Goal: Information Seeking & Learning: Check status

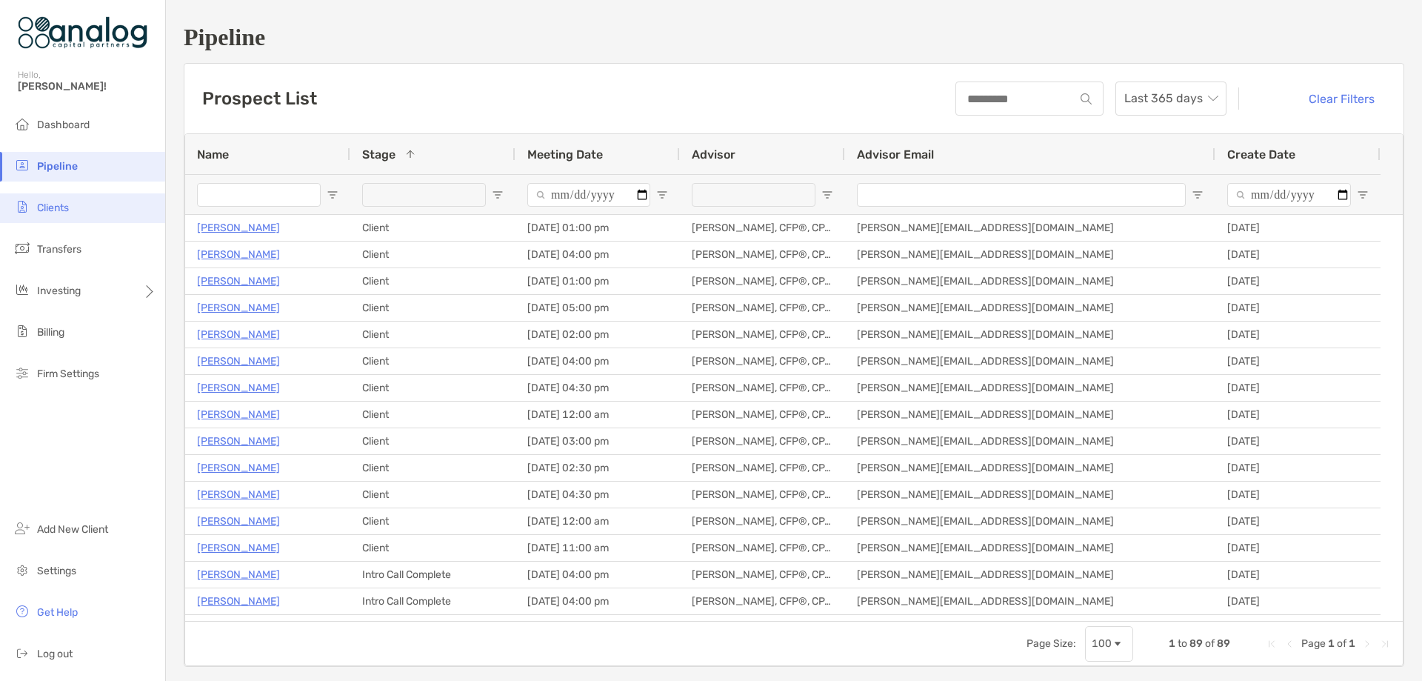
click at [41, 210] on span "Clients" at bounding box center [53, 207] width 32 height 13
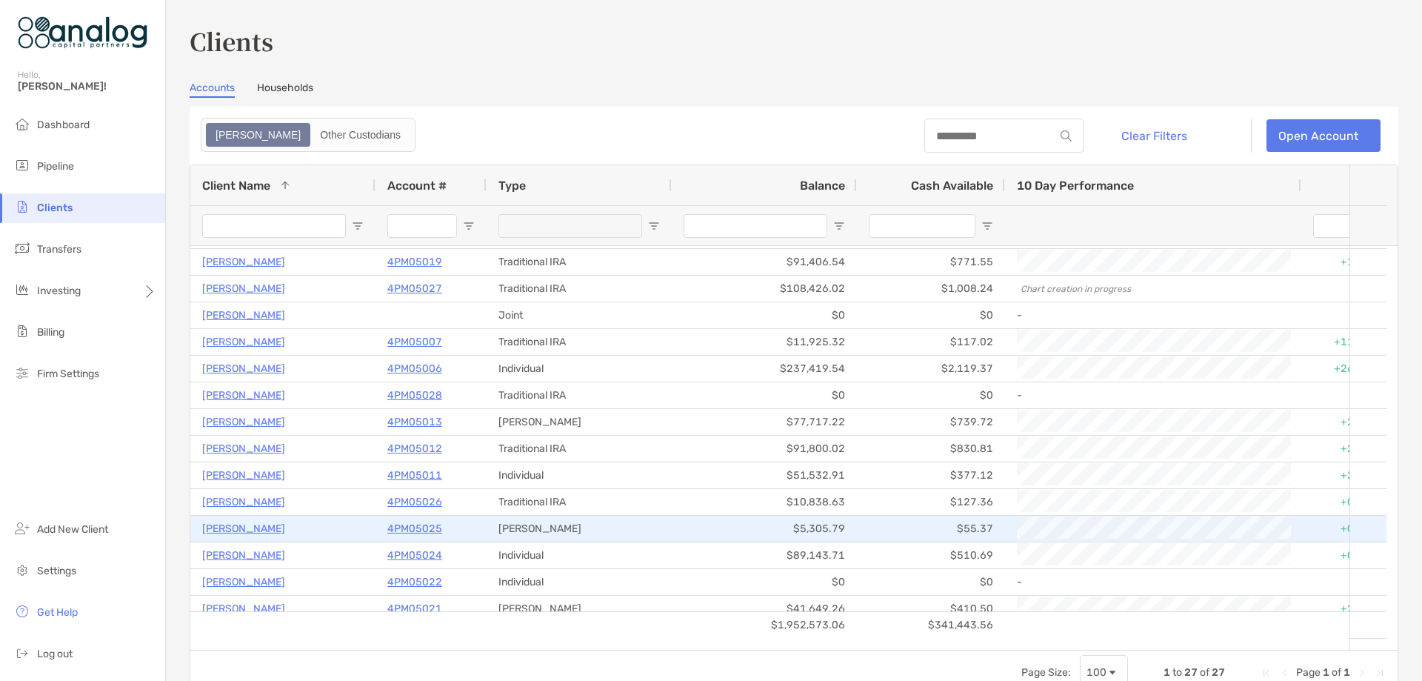
scroll to position [74, 0]
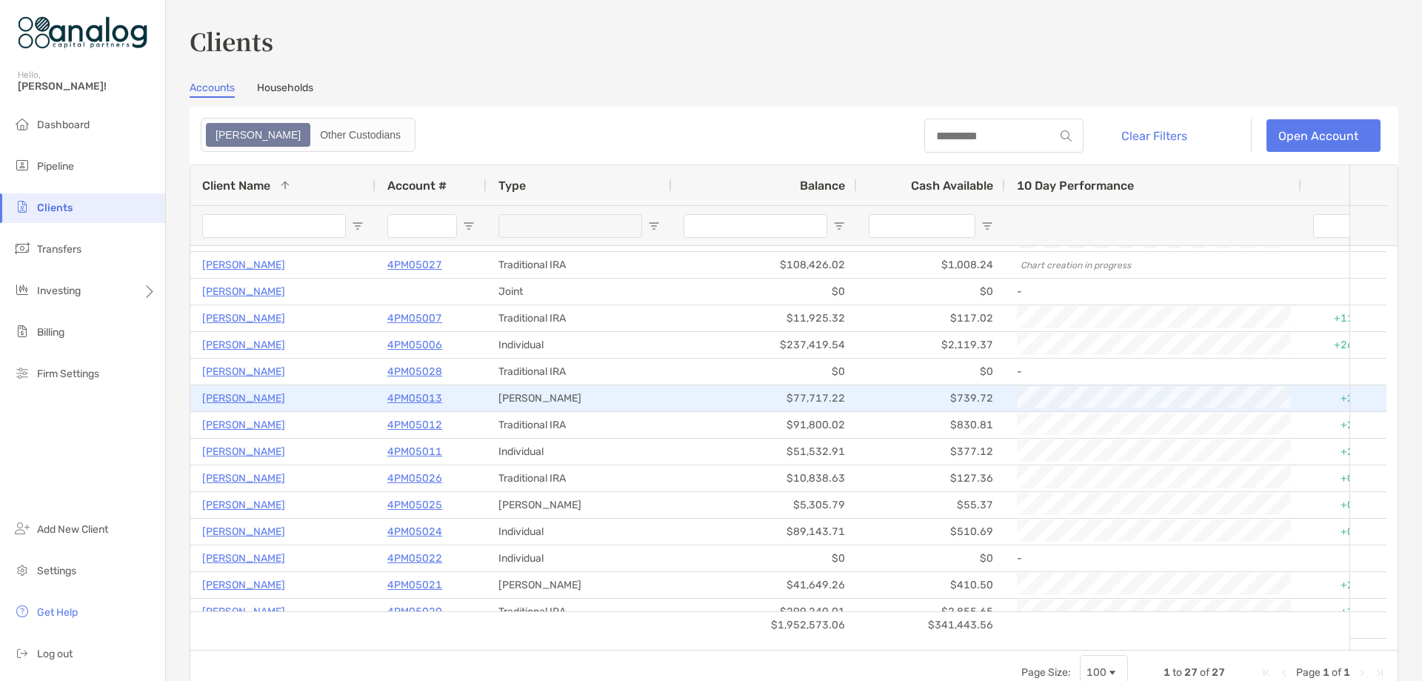
click at [414, 399] on p "4PM05013" at bounding box center [414, 398] width 55 height 19
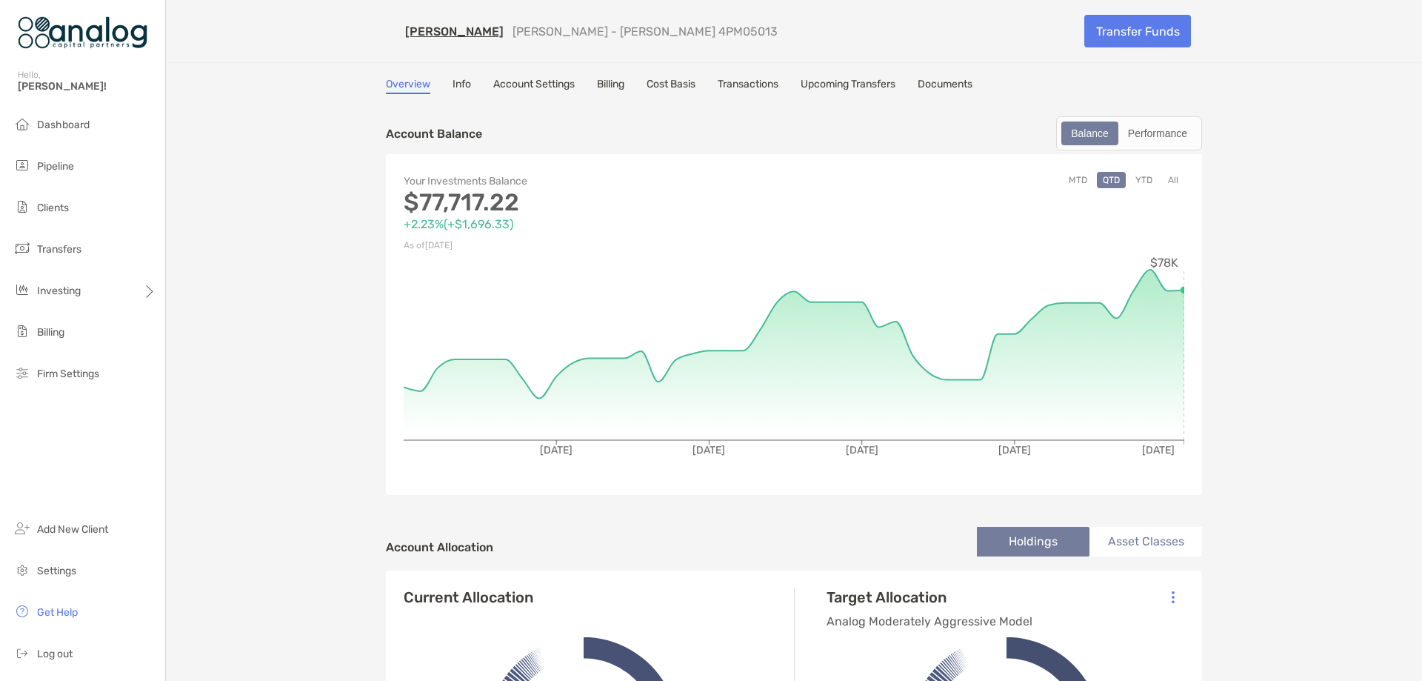
click at [1132, 180] on button "YTD" at bounding box center [1143, 180] width 29 height 16
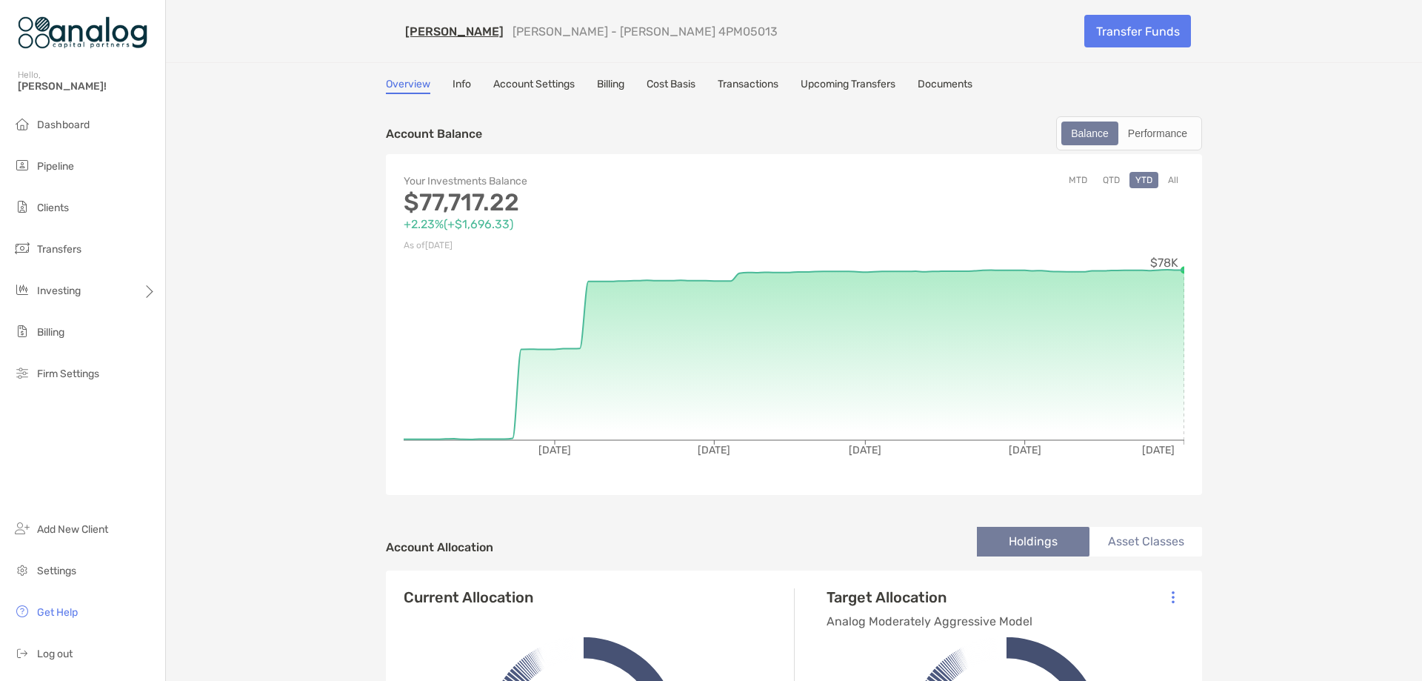
click at [675, 79] on link "Cost Basis" at bounding box center [671, 86] width 49 height 16
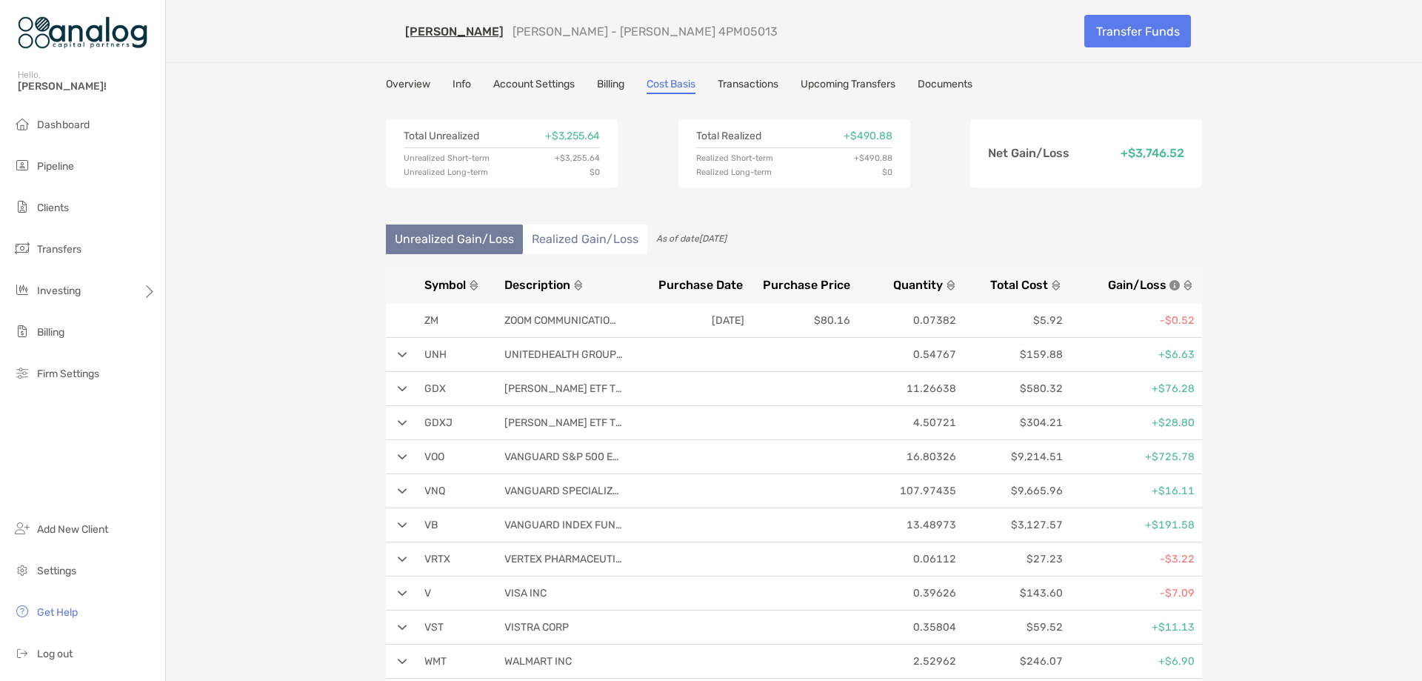
click at [1128, 281] on span "Gain/Loss" at bounding box center [1137, 285] width 59 height 14
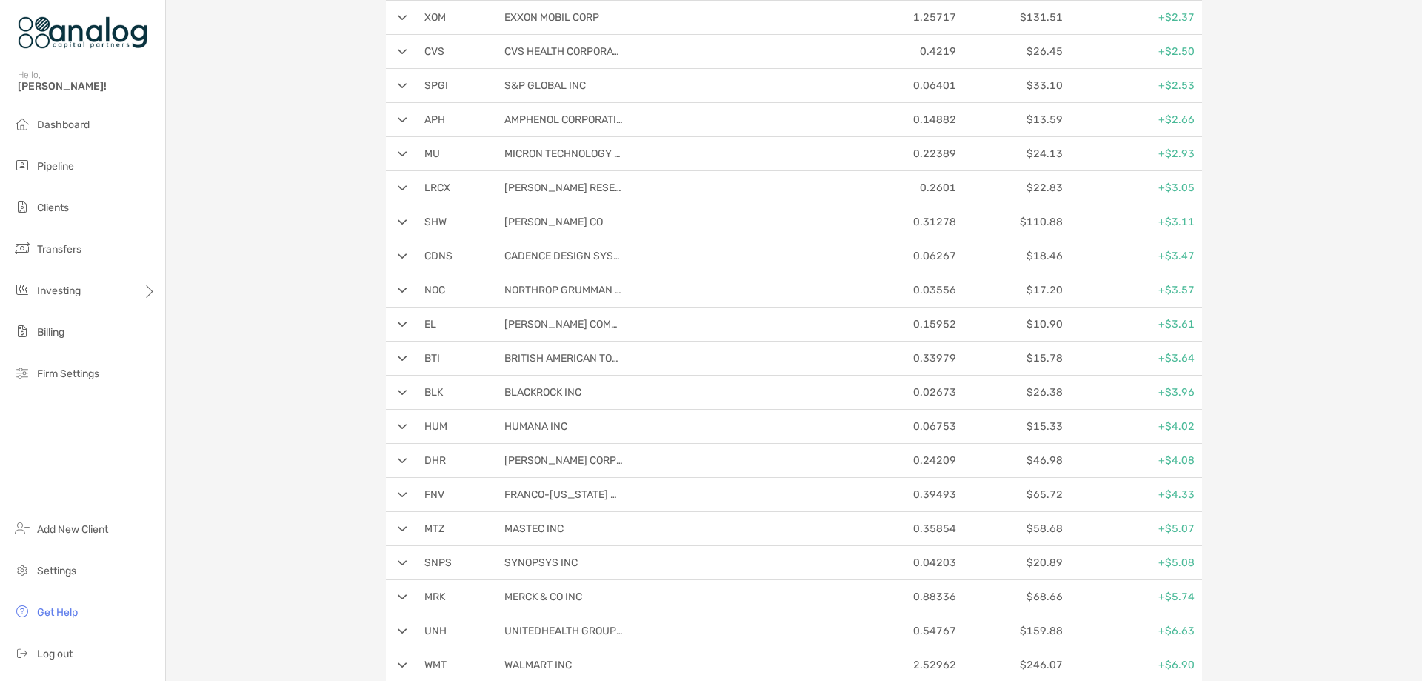
scroll to position [2666, 0]
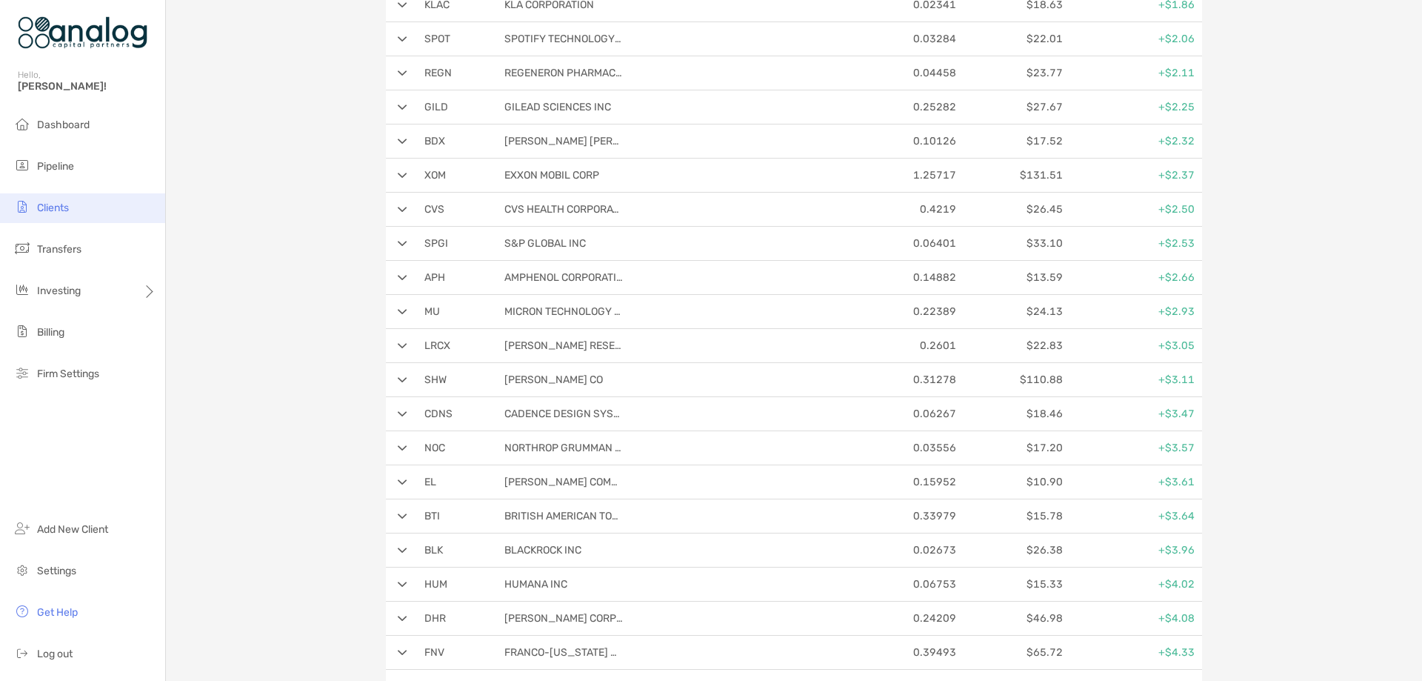
click at [75, 204] on li "Clients" at bounding box center [82, 208] width 165 height 30
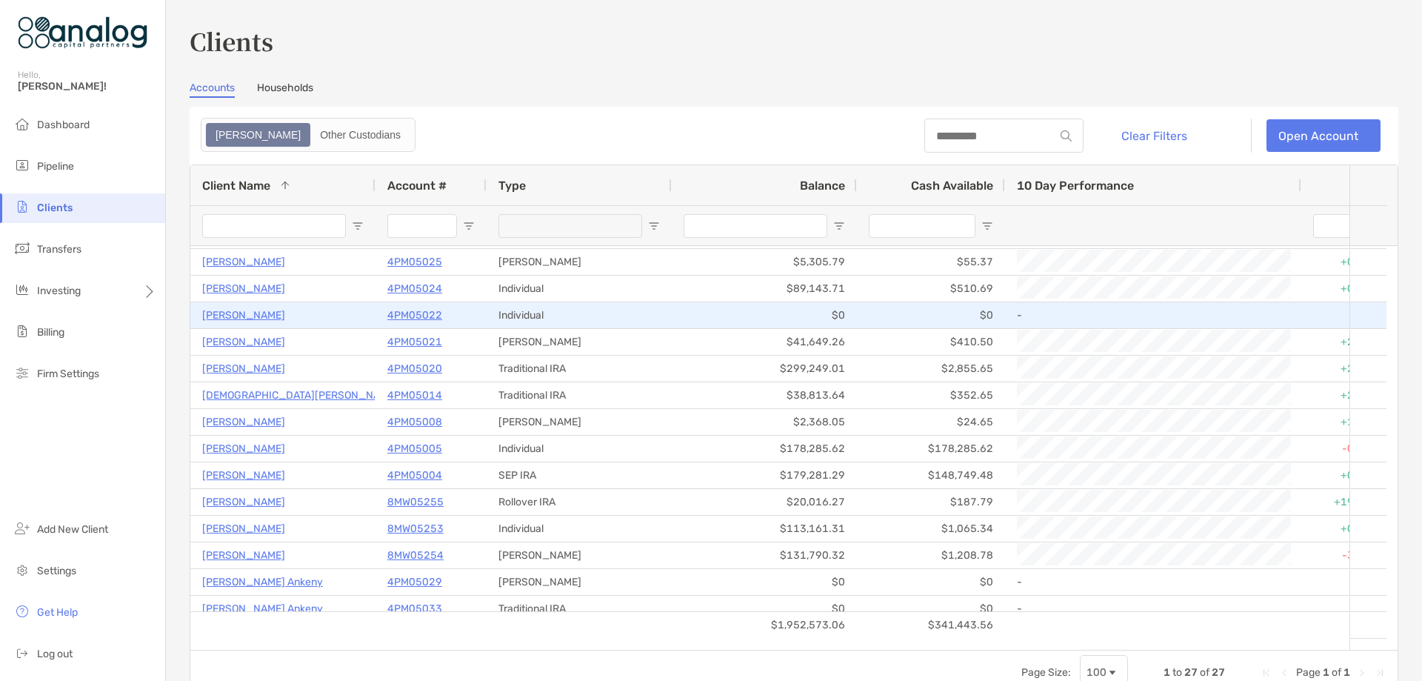
scroll to position [327, 0]
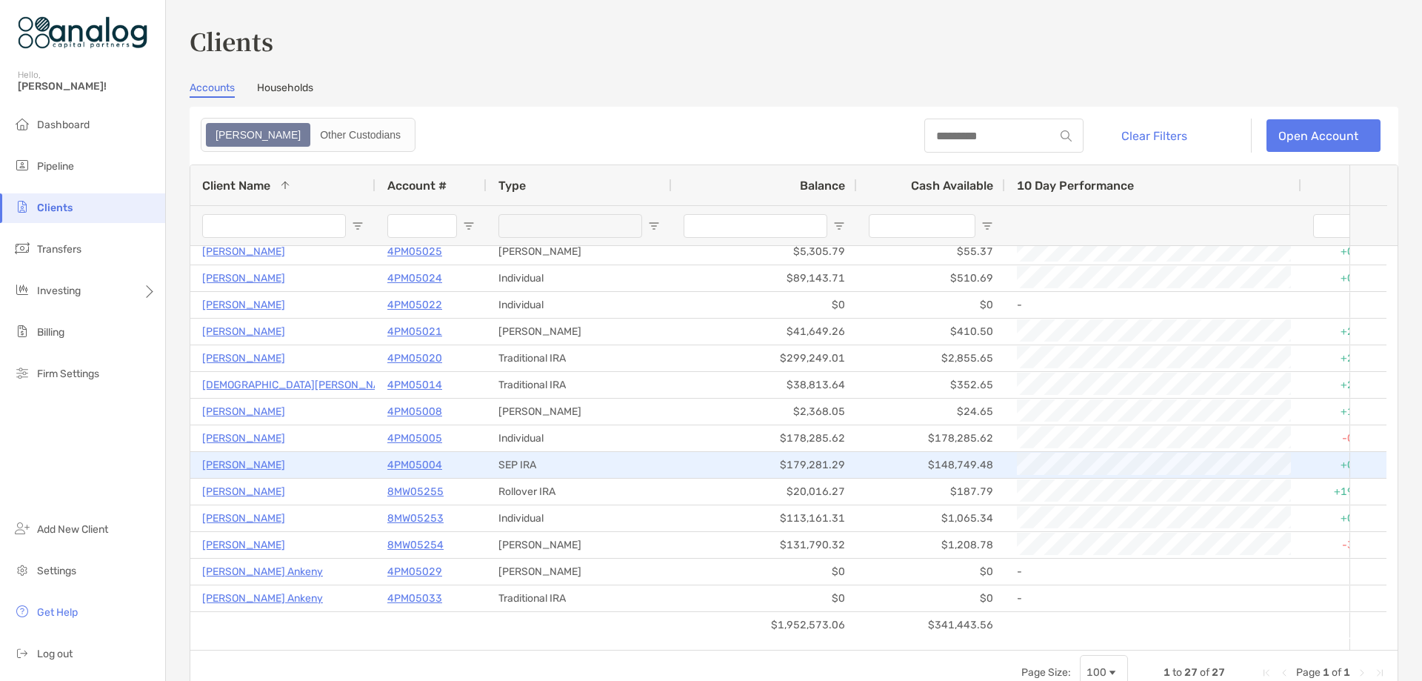
click at [416, 464] on p "4PM05004" at bounding box center [414, 465] width 55 height 19
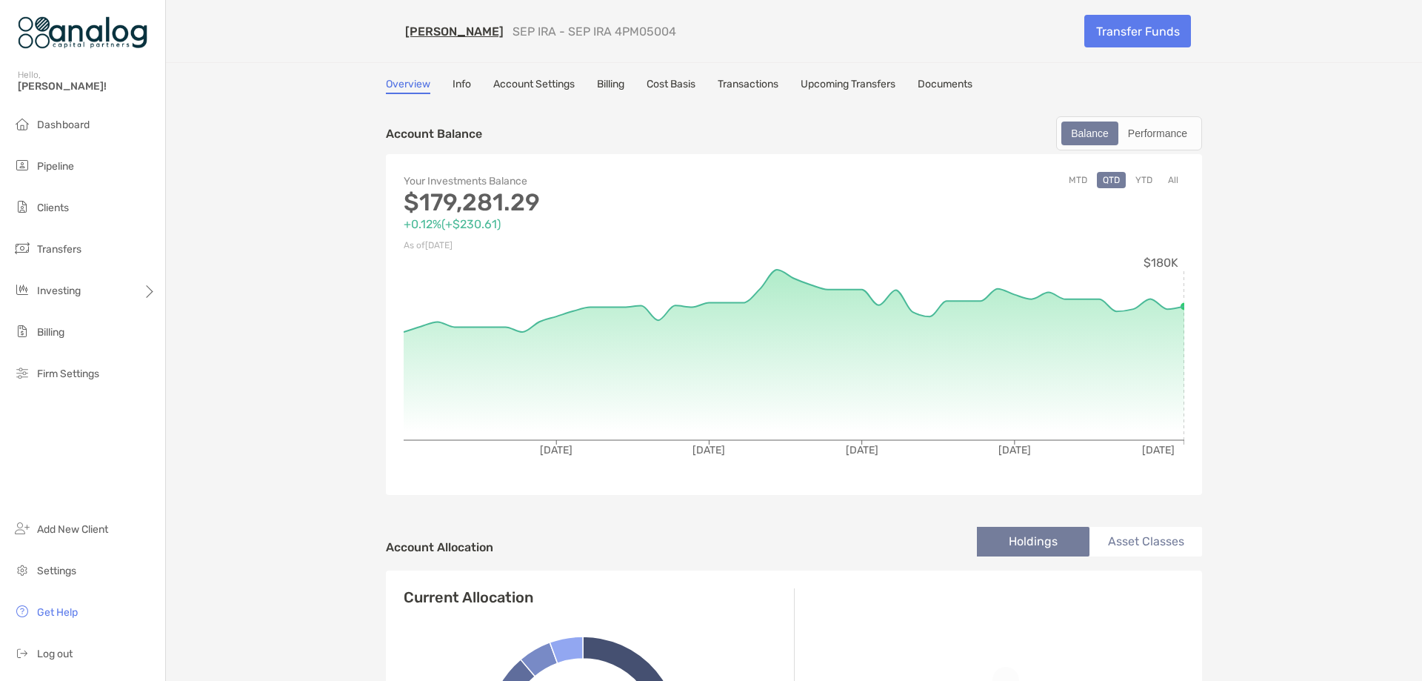
click at [667, 85] on link "Cost Basis" at bounding box center [671, 86] width 49 height 16
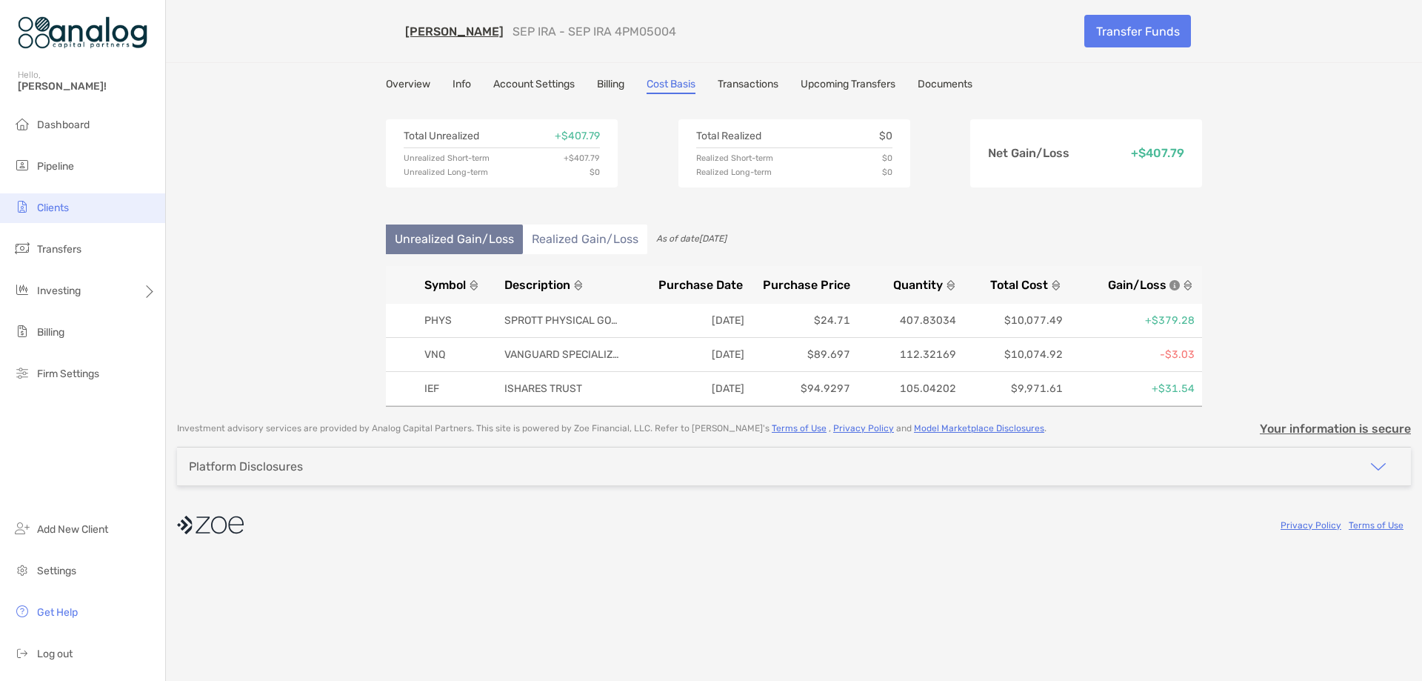
click at [77, 206] on li "Clients" at bounding box center [82, 208] width 165 height 30
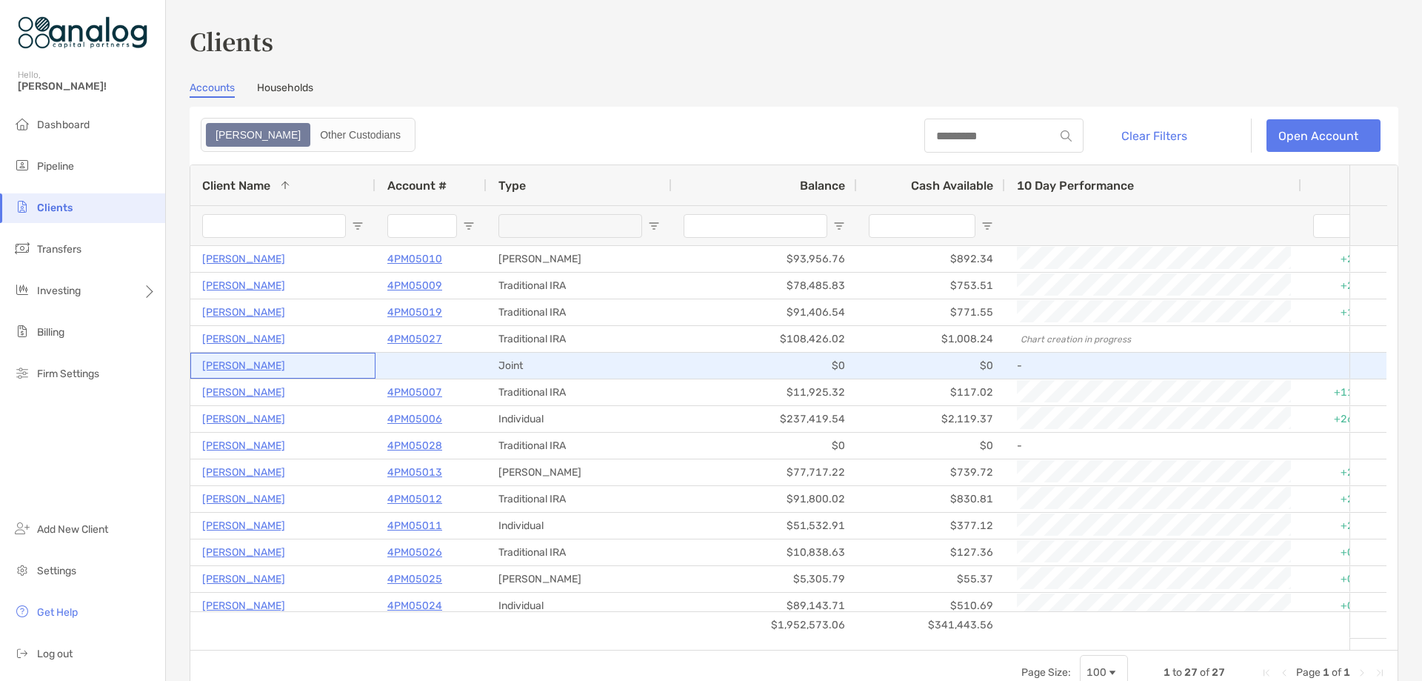
click at [261, 366] on p "[PERSON_NAME]" at bounding box center [243, 365] width 83 height 19
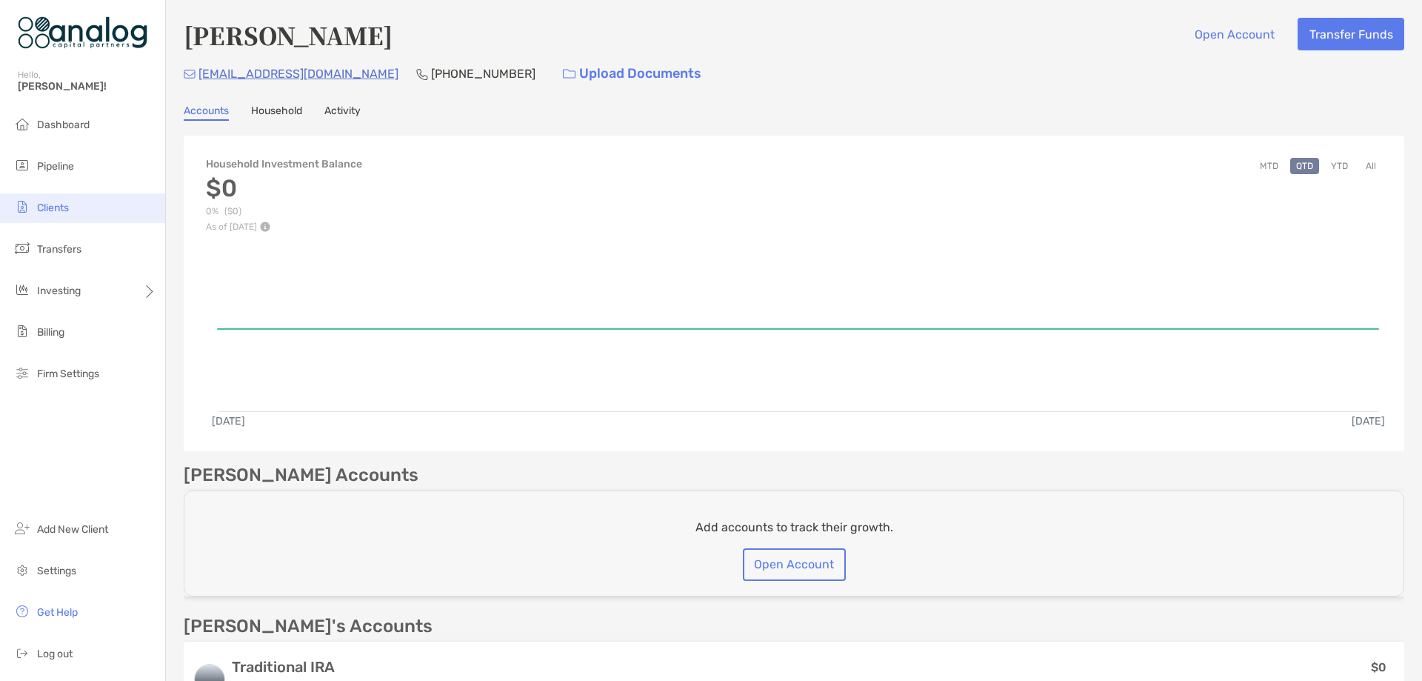
click at [61, 213] on span "Clients" at bounding box center [53, 207] width 32 height 13
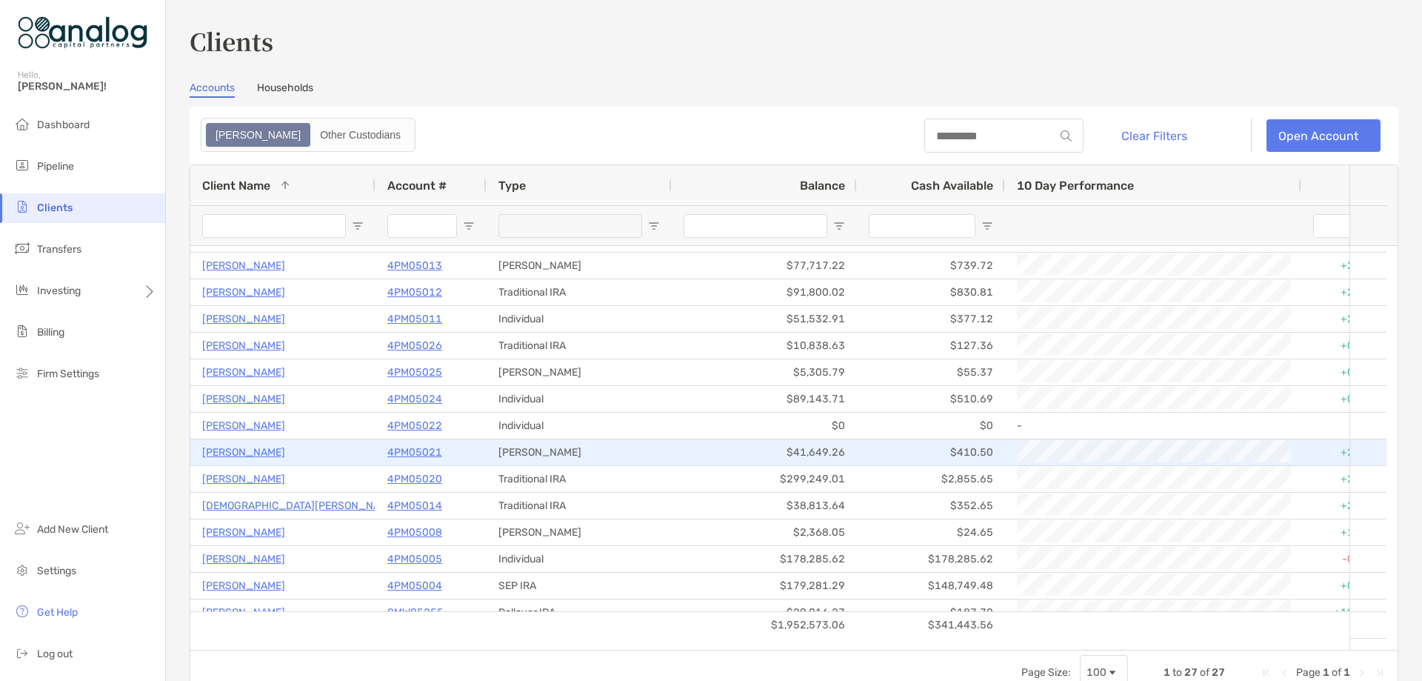
scroll to position [222, 0]
